Goal: Check status: Check status

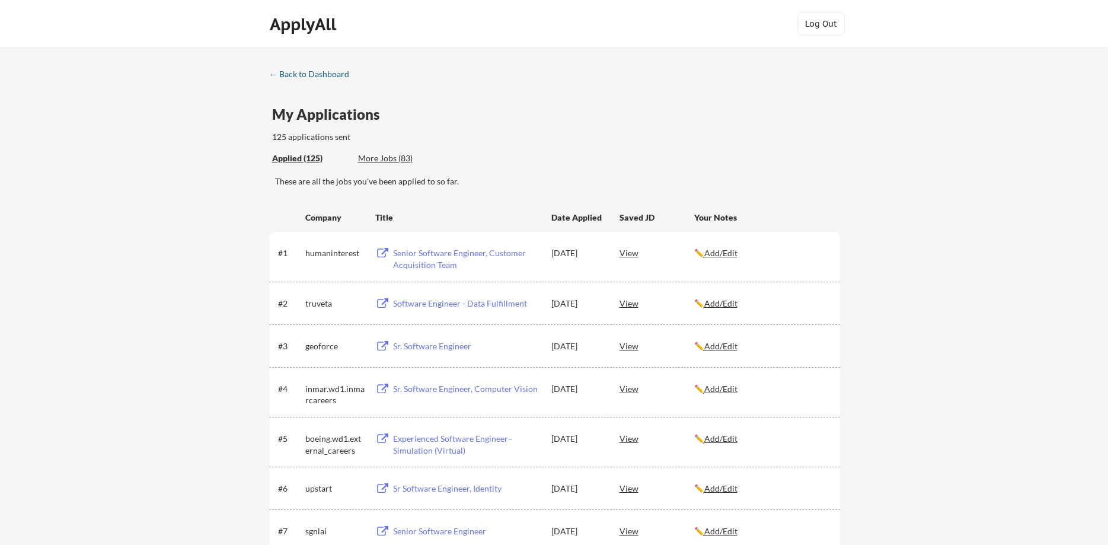
click at [337, 72] on div "← Back to Dashboard" at bounding box center [313, 74] width 89 height 8
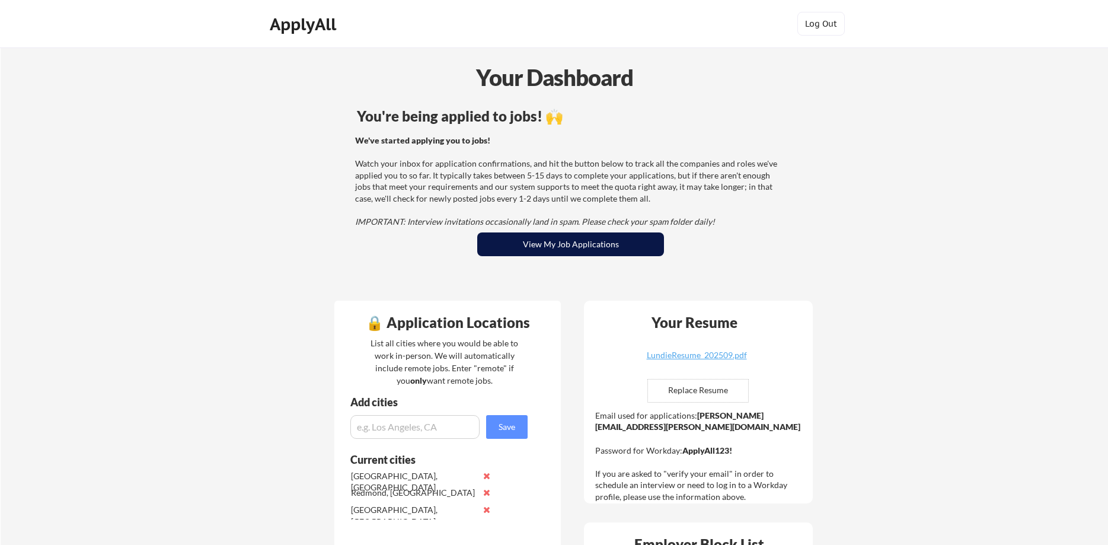
click at [562, 243] on button "View My Job Applications" at bounding box center [570, 244] width 187 height 24
